Goal: Information Seeking & Learning: Compare options

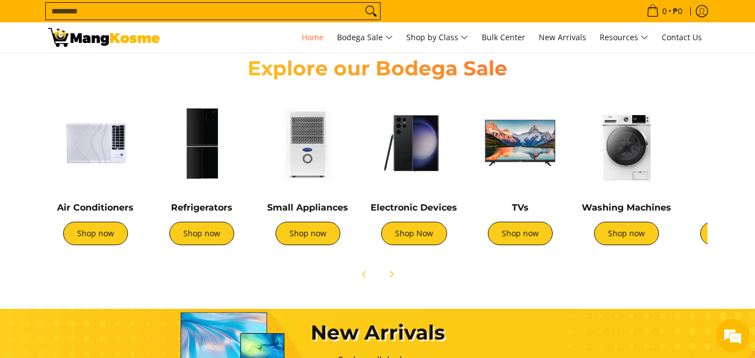
scroll to position [0, 444]
click at [199, 237] on link "Shop now" at bounding box center [201, 233] width 65 height 23
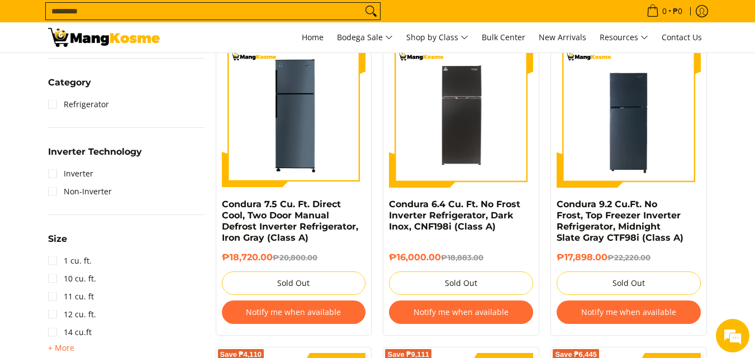
scroll to position [503, 0]
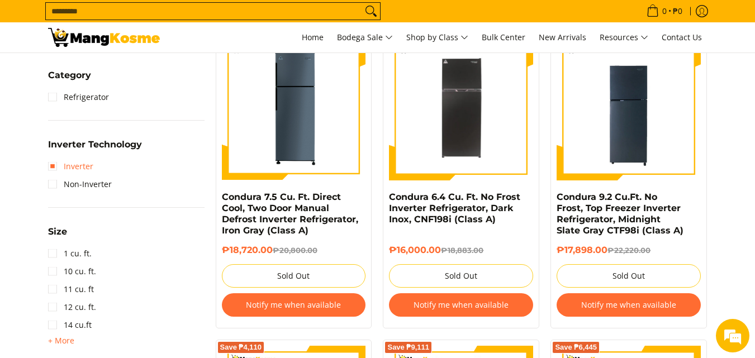
click at [56, 165] on link "Inverter" at bounding box center [70, 167] width 45 height 18
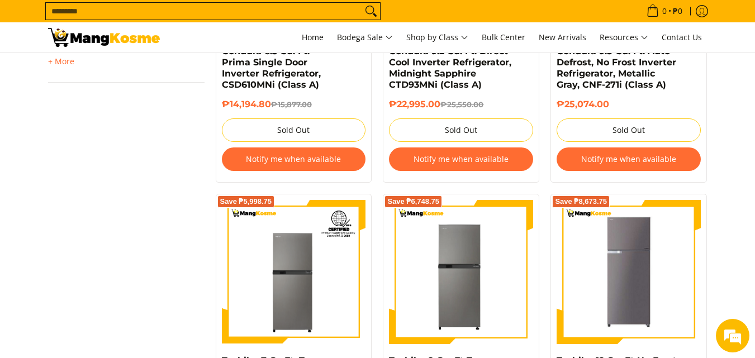
scroll to position [996, 0]
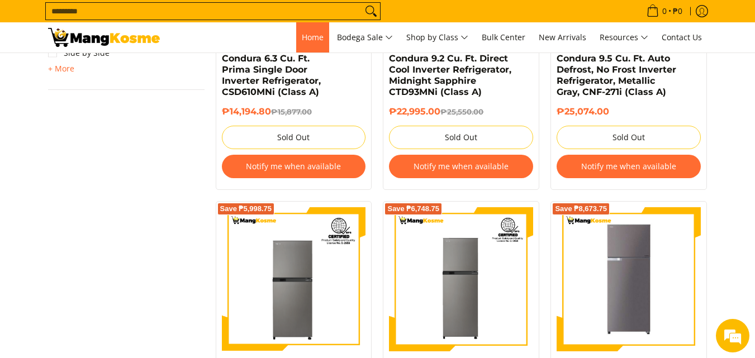
click at [314, 34] on span "Home" at bounding box center [313, 37] width 22 height 11
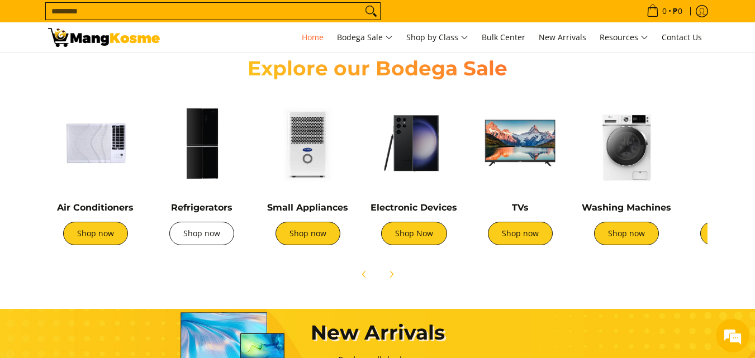
click at [180, 243] on link "Shop now" at bounding box center [201, 233] width 65 height 23
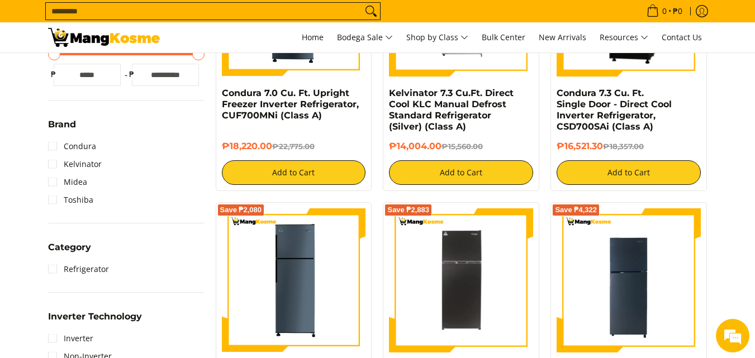
scroll to position [335, 0]
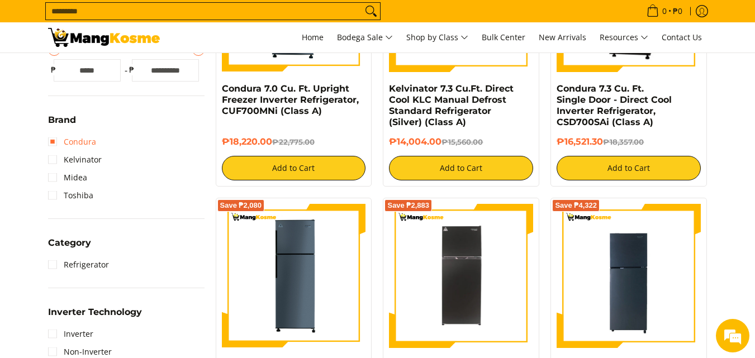
click at [78, 138] on link "Condura" at bounding box center [72, 142] width 48 height 18
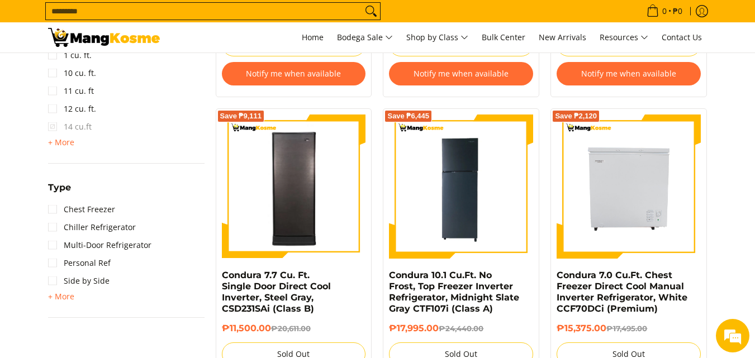
scroll to position [772, 0]
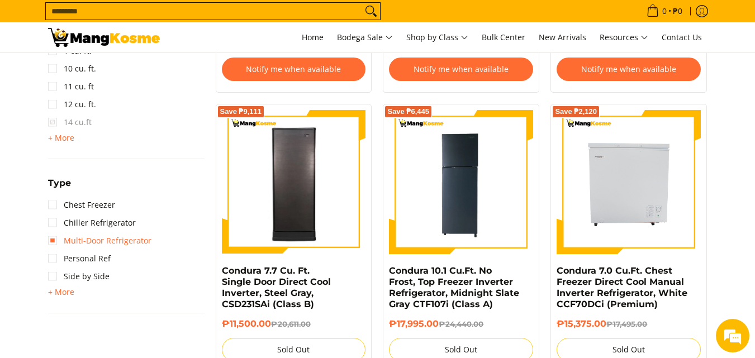
click at [116, 238] on link "Multi-Door Refrigerator" at bounding box center [99, 241] width 103 height 18
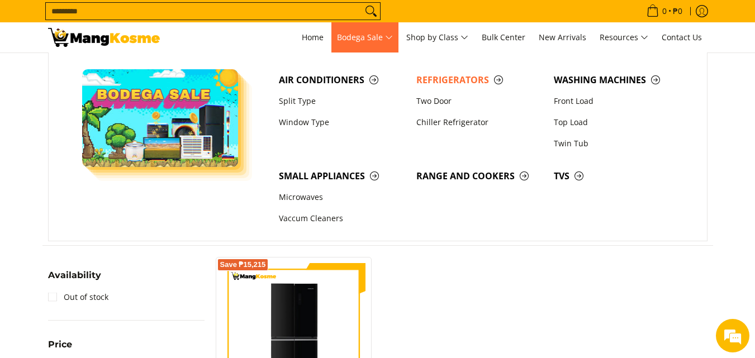
click at [393, 39] on span "Bodega Sale" at bounding box center [365, 38] width 56 height 14
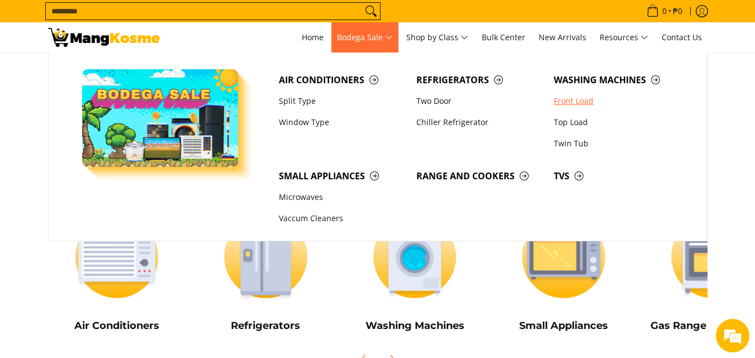
click at [573, 99] on link "Front Load" at bounding box center [616, 101] width 137 height 21
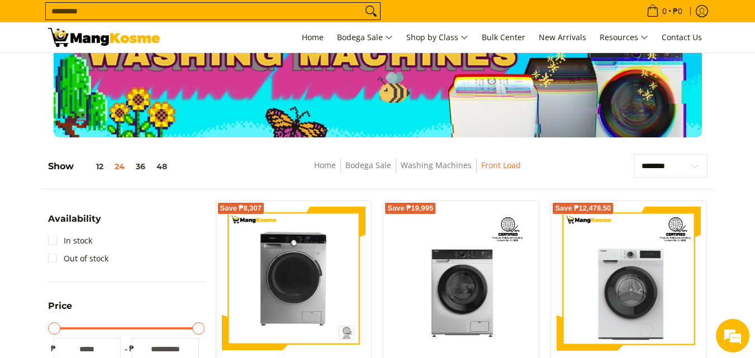
scroll to position [56, 0]
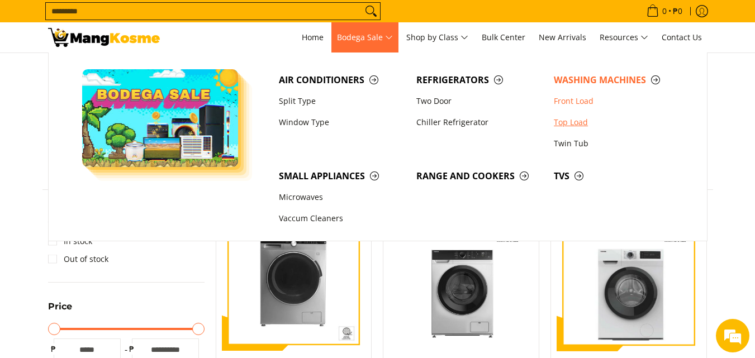
click at [581, 127] on link "Top Load" at bounding box center [616, 122] width 137 height 21
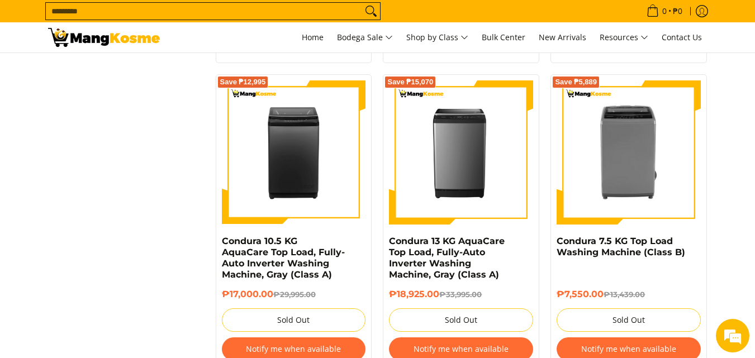
scroll to position [1346, 0]
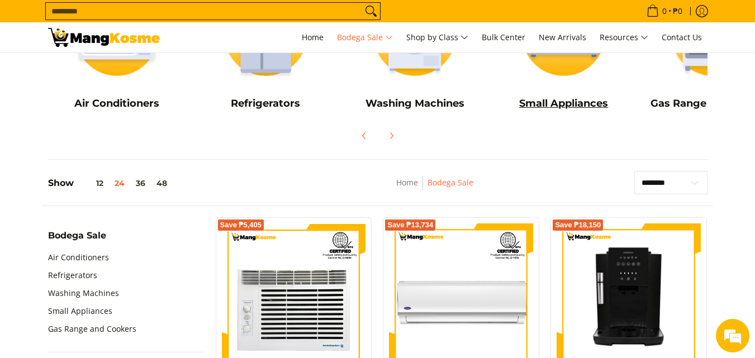
scroll to position [56, 0]
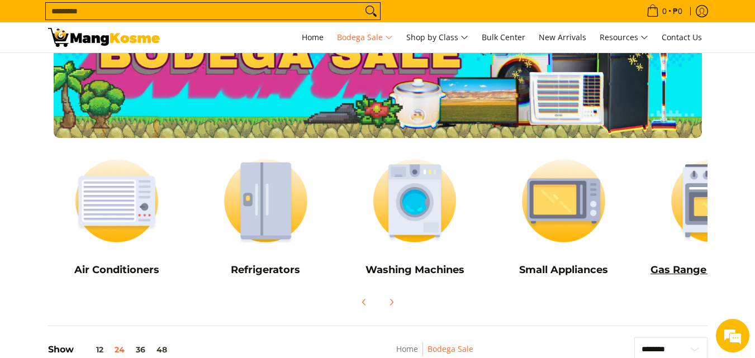
click at [690, 269] on h5 "Gas Range and Cookers" at bounding box center [713, 270] width 138 height 13
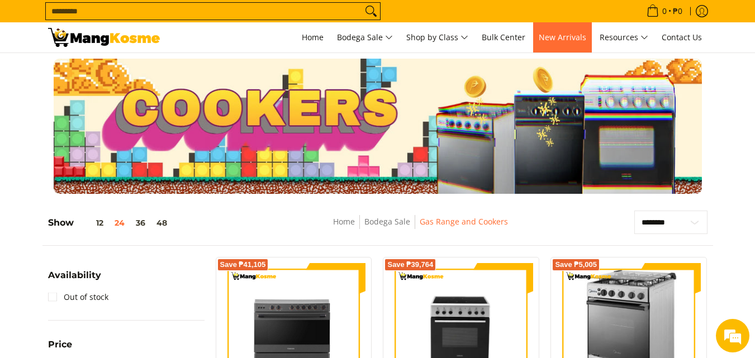
click at [557, 40] on span "New Arrivals" at bounding box center [563, 37] width 48 height 11
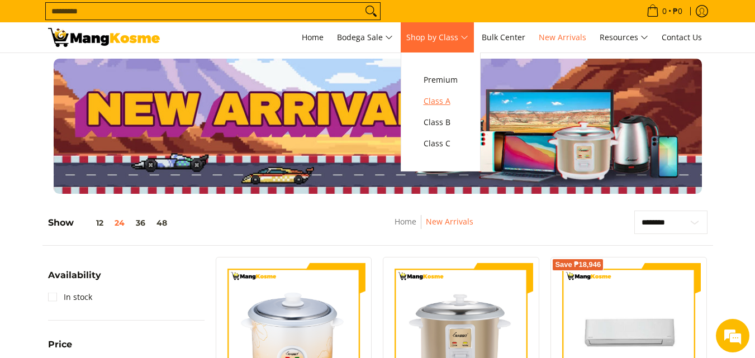
click at [444, 99] on span "Class A" at bounding box center [441, 101] width 34 height 14
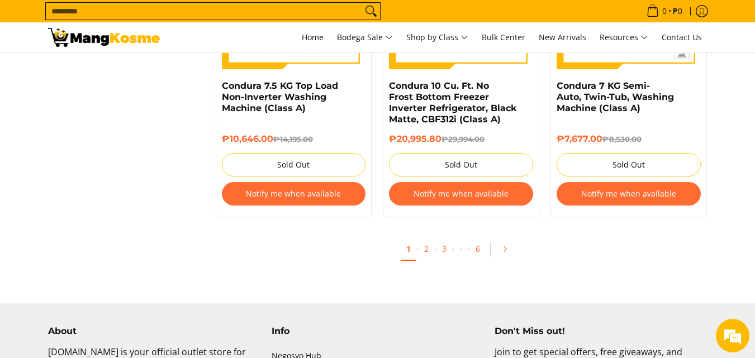
scroll to position [2235, 0]
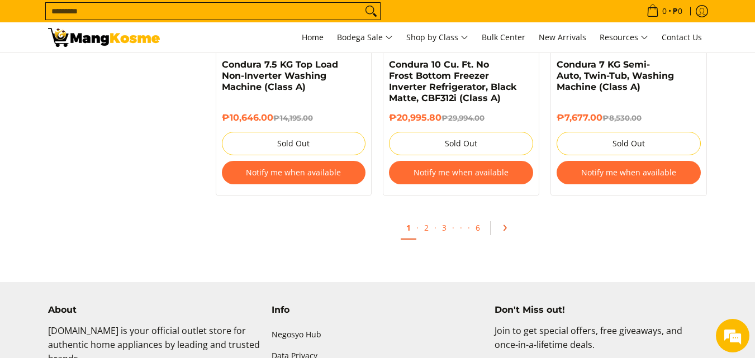
click at [497, 225] on link "Pagination" at bounding box center [508, 228] width 27 height 19
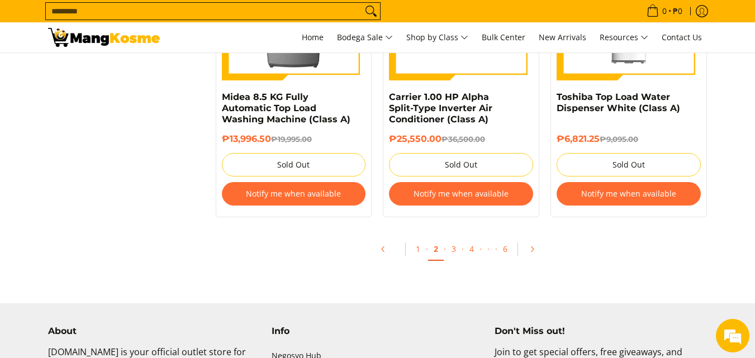
scroll to position [2515, 0]
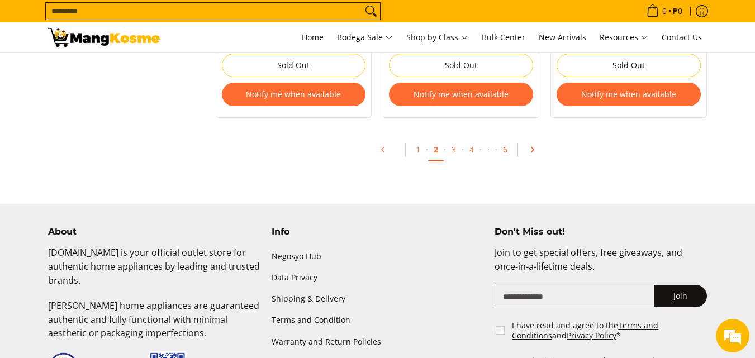
click at [530, 152] on icon "Pagination" at bounding box center [532, 150] width 8 height 8
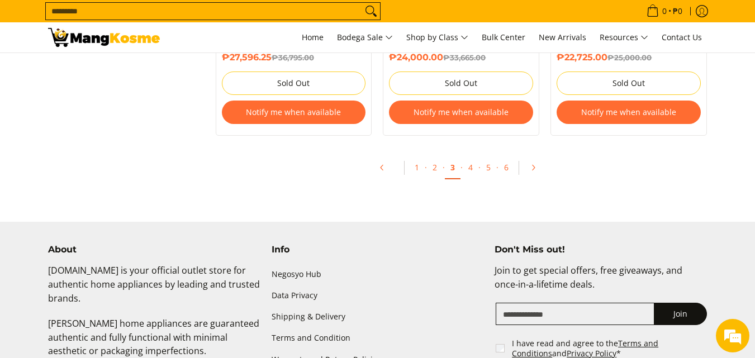
scroll to position [2571, 0]
